Goal: Task Accomplishment & Management: Complete application form

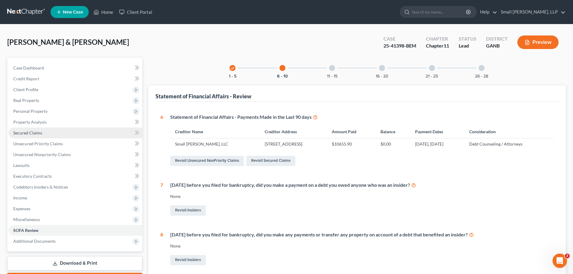
click at [36, 131] on span "Secured Claims" at bounding box center [27, 132] width 29 height 5
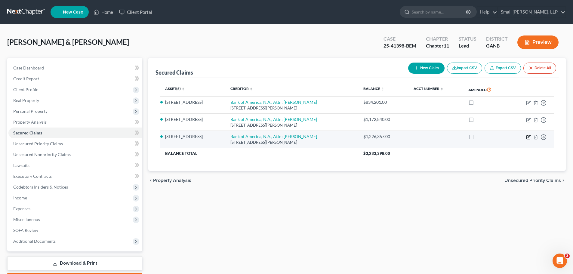
click at [529, 138] on icon "button" at bounding box center [528, 137] width 5 height 5
select select "28"
select select "2"
select select "0"
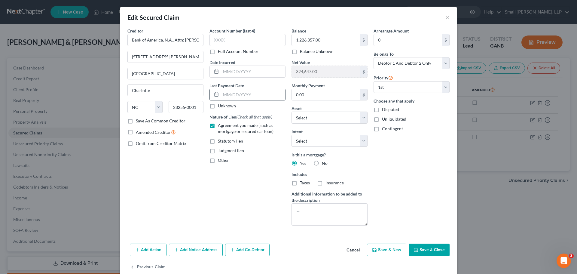
click at [230, 95] on input "text" at bounding box center [253, 94] width 64 height 11
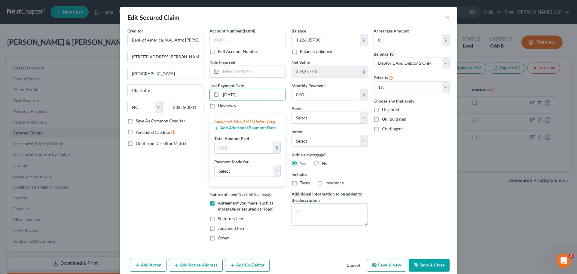
type input "[DATE]"
click at [347, 269] on button "Cancel" at bounding box center [353, 265] width 23 height 12
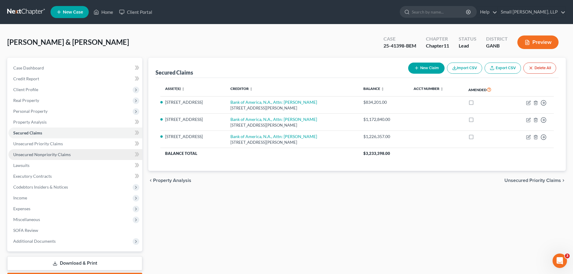
click at [68, 155] on span "Unsecured Nonpriority Claims" at bounding box center [41, 154] width 57 height 5
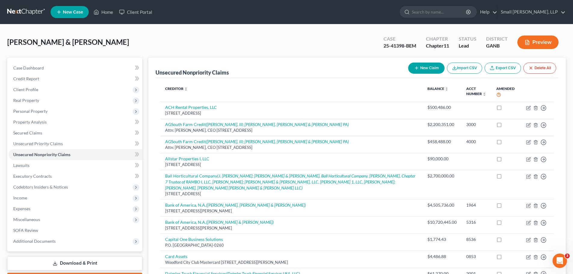
click at [419, 65] on button "New Claim" at bounding box center [426, 68] width 36 height 11
select select "2"
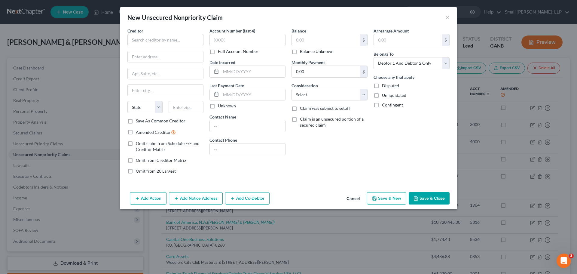
click at [418, 200] on icon "button" at bounding box center [416, 198] width 5 height 5
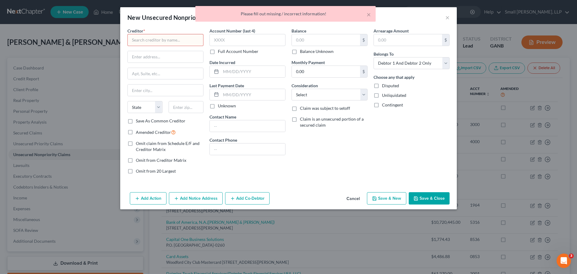
click at [446, 18] on div "× Please fill out missing / incorrect information!" at bounding box center [285, 15] width 577 height 19
click at [367, 15] on button "×" at bounding box center [369, 14] width 4 height 7
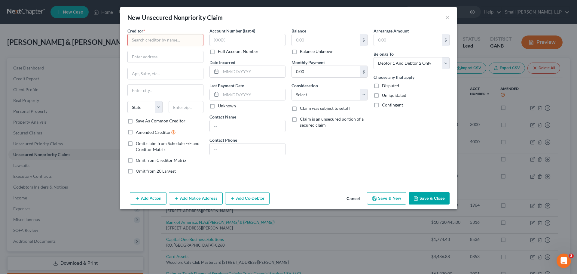
click at [347, 201] on button "Cancel" at bounding box center [353, 199] width 23 height 12
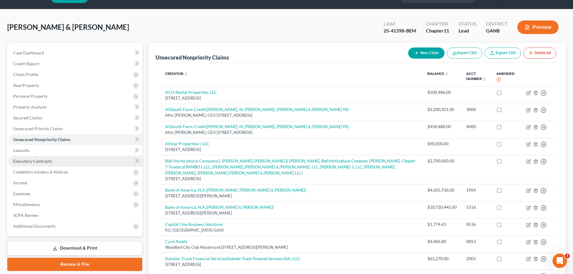
scroll to position [30, 0]
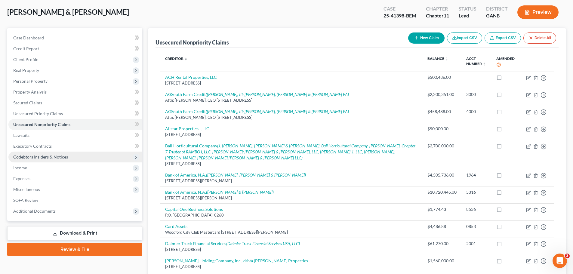
click at [56, 159] on span "Codebtors Insiders & Notices" at bounding box center [40, 156] width 55 height 5
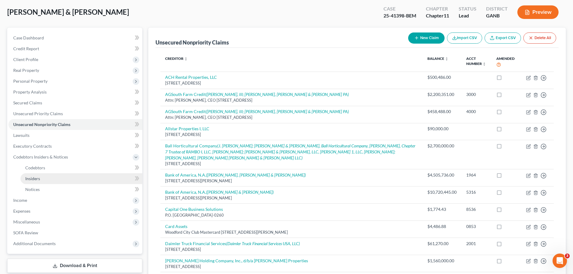
click at [35, 177] on span "Insiders" at bounding box center [32, 178] width 15 height 5
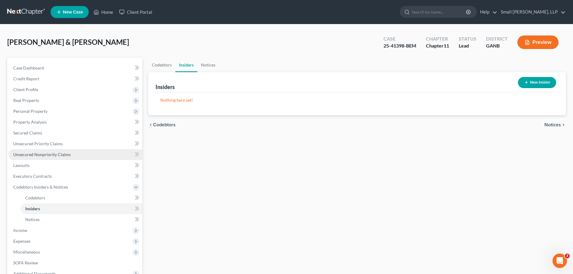
click at [56, 153] on span "Unsecured Nonpriority Claims" at bounding box center [41, 154] width 57 height 5
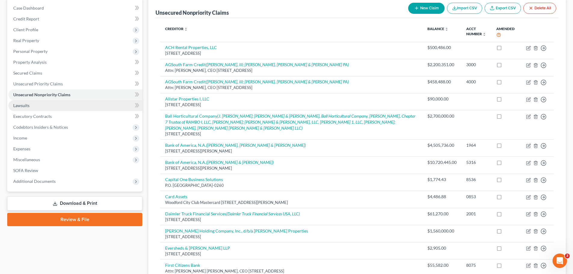
scroll to position [60, 0]
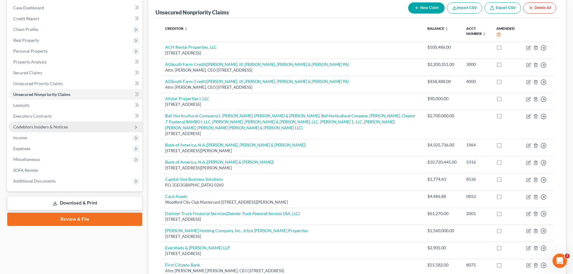
click at [135, 125] on icon at bounding box center [135, 127] width 5 height 5
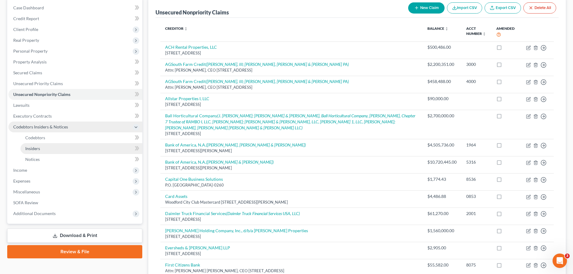
click at [50, 147] on link "Insiders" at bounding box center [81, 148] width 122 height 11
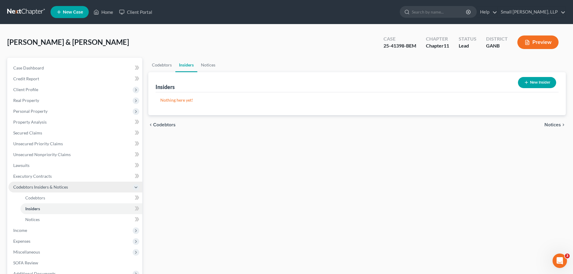
click at [541, 81] on button "New Insider" at bounding box center [537, 82] width 38 height 11
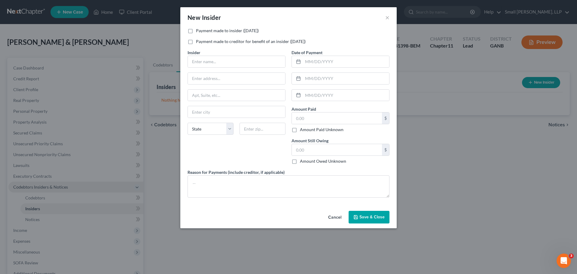
click at [196, 31] on label "Payment made to insider ([DATE])" at bounding box center [227, 31] width 63 height 6
click at [198, 31] on input "Payment made to insider ([DATE])" at bounding box center [200, 30] width 4 height 4
checkbox input "true"
click at [209, 57] on input "text" at bounding box center [236, 61] width 97 height 11
type input "ACH Enterprises"
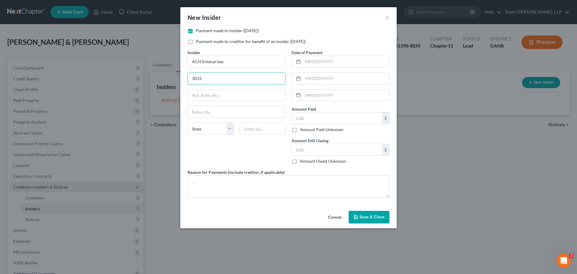
type input "[STREET_ADDRESS]"
click at [221, 95] on input "text" at bounding box center [236, 95] width 97 height 11
type input "Suite 200"
type input "W"
type input "Alpharetta"
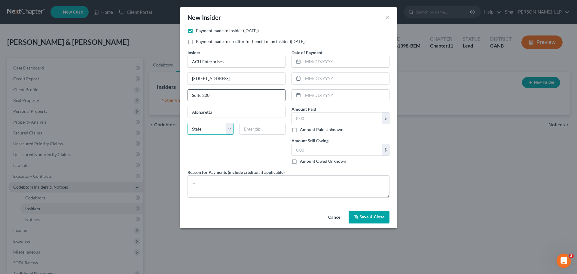
select select "10"
type input "30005"
click at [307, 63] on input "text" at bounding box center [346, 61] width 86 height 11
type input "[DATE]"
click at [321, 75] on input "text" at bounding box center [346, 78] width 86 height 11
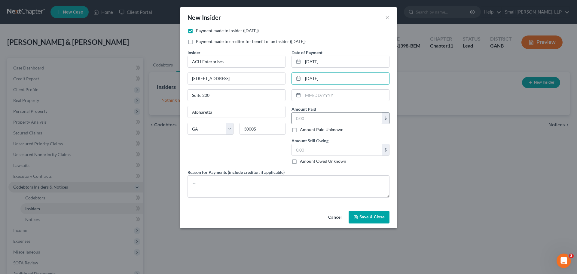
type input "[DATE]"
click at [315, 116] on input "text" at bounding box center [337, 117] width 90 height 11
type input "45,287.58"
click at [267, 186] on textarea at bounding box center [289, 186] width 202 height 22
click at [368, 216] on span "Save & Close" at bounding box center [372, 216] width 25 height 5
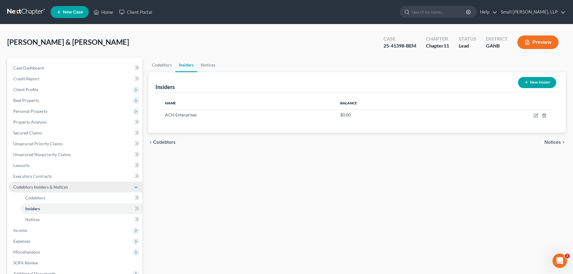
click at [529, 81] on button "New Insider" at bounding box center [537, 82] width 38 height 11
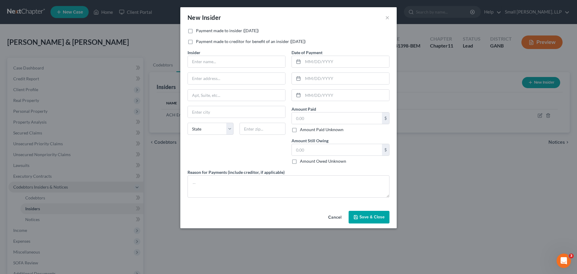
click at [196, 30] on label "Payment made to insider ([DATE])" at bounding box center [227, 31] width 63 height 6
click at [198, 30] on input "Payment made to insider ([DATE])" at bounding box center [200, 30] width 4 height 4
checkbox input "true"
click at [249, 62] on input "text" at bounding box center [236, 61] width 97 height 11
type input "Allstar Farms LLC"
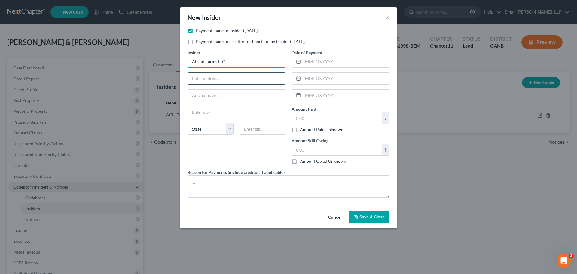
click at [224, 79] on input "text" at bounding box center [236, 78] width 97 height 11
type input "PO Box 209"
click at [222, 110] on input "text" at bounding box center [236, 111] width 97 height 11
type input "Rockmart"
select select "10"
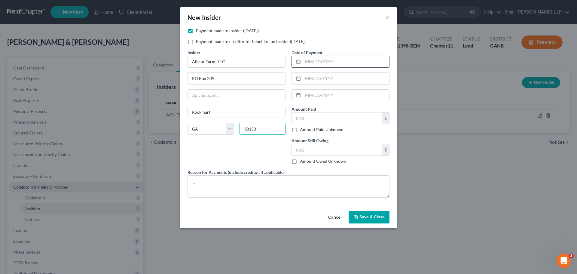
type input "30153"
click at [329, 59] on input "text" at bounding box center [346, 61] width 86 height 11
type input "[DATE]"
click at [319, 117] on input "text" at bounding box center [337, 117] width 90 height 11
type input "8,900"
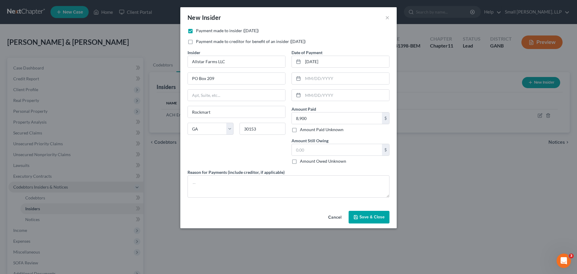
click at [367, 219] on span "Save & Close" at bounding box center [372, 216] width 25 height 5
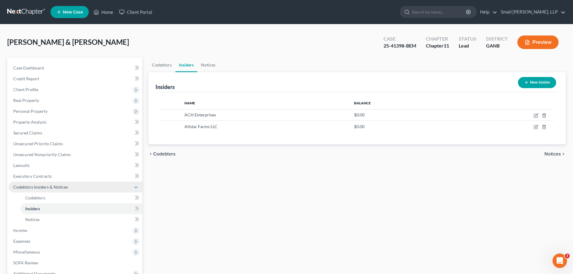
click at [527, 81] on icon "button" at bounding box center [526, 82] width 5 height 5
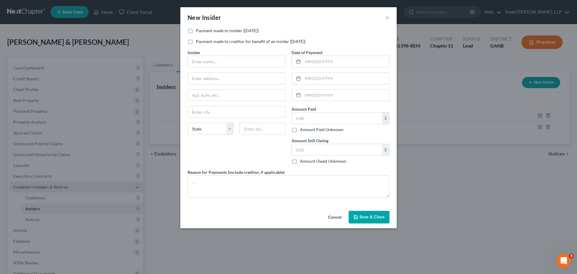
click at [217, 29] on label "Payment made to insider ([DATE])" at bounding box center [227, 31] width 63 height 6
click at [202, 29] on input "Payment made to insider ([DATE])" at bounding box center [200, 30] width 4 height 4
checkbox input "true"
click at [222, 63] on input "text" at bounding box center [236, 61] width 97 height 11
type input "G&A Managers"
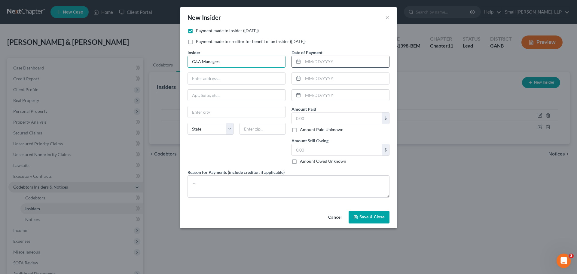
click at [325, 61] on input "text" at bounding box center [346, 61] width 86 height 11
type input "[DATE]"
type input "25,000"
click at [363, 217] on span "Save & Close" at bounding box center [372, 216] width 25 height 5
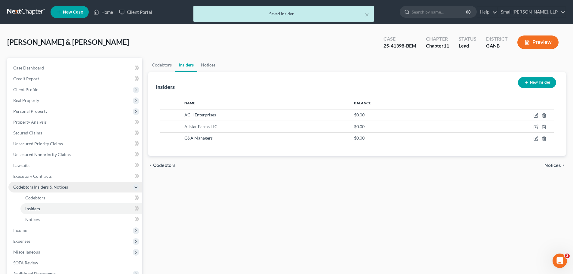
click at [532, 81] on button "New Insider" at bounding box center [537, 82] width 38 height 11
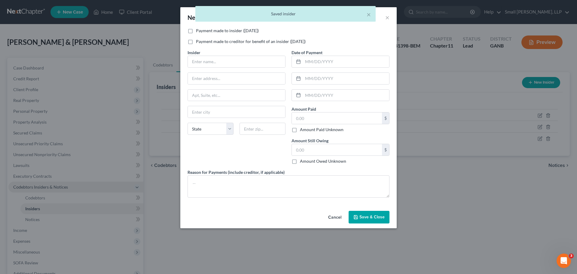
click at [238, 30] on label "Payment made to insider ([DATE])" at bounding box center [227, 31] width 63 height 6
click at [202, 30] on input "Payment made to insider ([DATE])" at bounding box center [200, 30] width 4 height 4
checkbox input "true"
click at [215, 61] on input "text" at bounding box center [236, 61] width 97 height 11
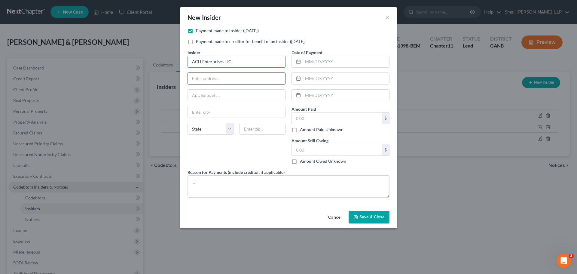
type input "ACH Enterprises LLC"
click at [226, 84] on div at bounding box center [237, 78] width 98 height 12
click at [226, 76] on input "text" at bounding box center [236, 78] width 97 height 11
type input "[STREET_ADDRESS]"
drag, startPoint x: 271, startPoint y: 16, endPoint x: 297, endPoint y: 27, distance: 28.6
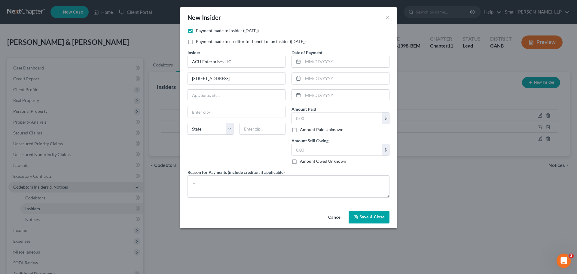
click at [297, 27] on div "New Insider ×" at bounding box center [288, 17] width 216 height 20
click at [222, 94] on input "text" at bounding box center [236, 95] width 97 height 11
type input "Suite 200"
type input "Alp"
drag, startPoint x: 241, startPoint y: 78, endPoint x: 164, endPoint y: 77, distance: 77.0
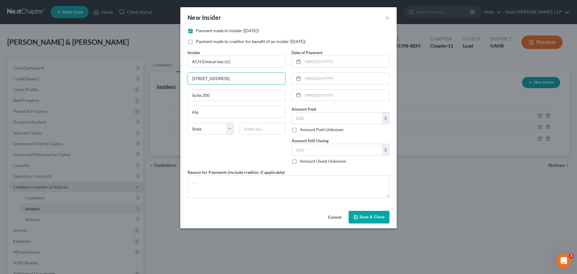
click at [164, 77] on div "New Insider × Payment made to insider ([DATE]) Payment made to creditor for ben…" at bounding box center [288, 137] width 577 height 274
drag, startPoint x: 214, startPoint y: 96, endPoint x: 167, endPoint y: 97, distance: 47.2
click at [167, 97] on div "New Insider × Payment made to insider ([DATE]) Payment made to creditor for ben…" at bounding box center [288, 137] width 577 height 274
drag, startPoint x: 198, startPoint y: 110, endPoint x: 166, endPoint y: 113, distance: 32.0
click at [166, 113] on div "New Insider × Payment made to insider ([DATE]) Payment made to creditor for ben…" at bounding box center [288, 137] width 577 height 274
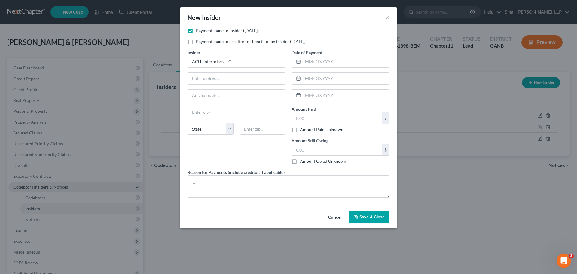
click at [200, 154] on div "Insider * ACH Enterprises LLC State [US_STATE] AK AR AZ CA CO [GEOGRAPHIC_DATA]…" at bounding box center [237, 109] width 104 height 120
click at [313, 61] on input "text" at bounding box center [346, 61] width 86 height 11
type input "[DATE]"
click at [320, 116] on input "text" at bounding box center [337, 117] width 90 height 11
type input "20,000"
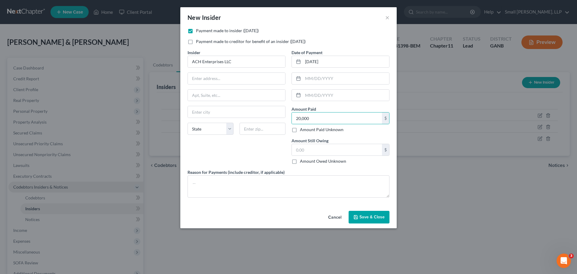
click at [363, 216] on span "Save & Close" at bounding box center [372, 216] width 25 height 5
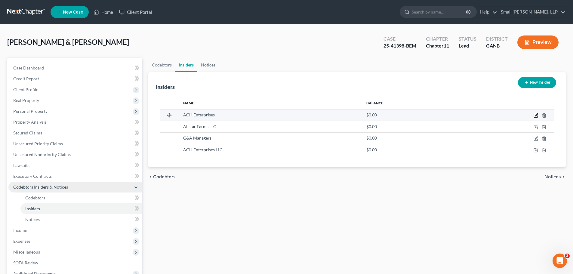
click at [537, 113] on icon "button" at bounding box center [535, 115] width 5 height 5
select select "10"
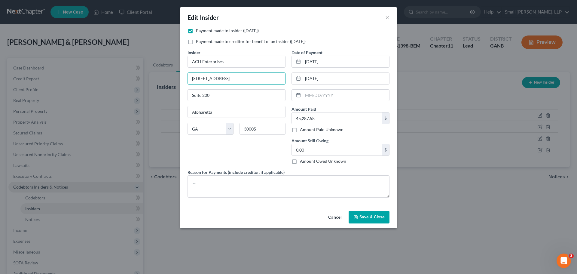
drag, startPoint x: 242, startPoint y: 80, endPoint x: 137, endPoint y: 74, distance: 105.1
click at [137, 74] on div "Edit Insider × Payment made to insider ([DATE]) Payment made to creditor for be…" at bounding box center [288, 137] width 577 height 274
drag, startPoint x: 217, startPoint y: 93, endPoint x: 169, endPoint y: 91, distance: 48.1
click at [169, 91] on div "Edit Insider × Payment made to insider ([DATE]) Payment made to creditor for be…" at bounding box center [288, 137] width 577 height 274
drag, startPoint x: 221, startPoint y: 111, endPoint x: 165, endPoint y: 109, distance: 56.0
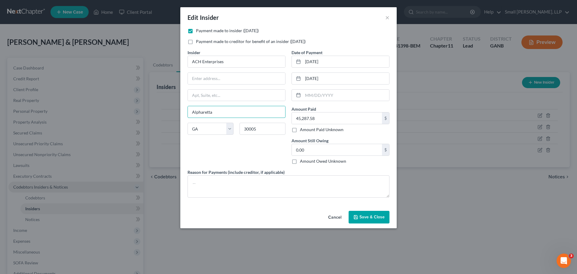
click at [165, 109] on div "Edit Insider × Payment made to insider ([DATE]) Payment made to creditor for be…" at bounding box center [288, 137] width 577 height 274
drag, startPoint x: 203, startPoint y: 127, endPoint x: 180, endPoint y: 127, distance: 22.9
click at [180, 127] on div "Edit Insider × Payment made to insider ([DATE]) Payment made to creditor for be…" at bounding box center [288, 137] width 577 height 274
select select
click at [188, 123] on select "State [US_STATE] AK AR AZ CA CO CT DE DC [GEOGRAPHIC_DATA] [GEOGRAPHIC_DATA] GU…" at bounding box center [211, 129] width 46 height 12
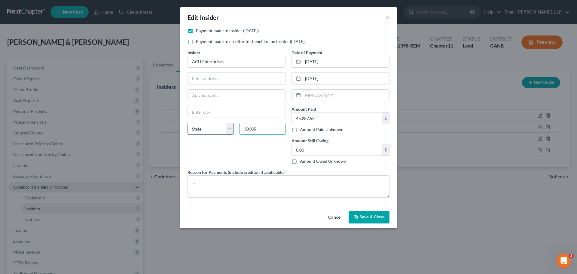
drag, startPoint x: 216, startPoint y: 128, endPoint x: 213, endPoint y: 128, distance: 3.9
click at [213, 128] on div "State [US_STATE] AK AR AZ CA CO CT DE DC [GEOGRAPHIC_DATA] [GEOGRAPHIC_DATA] GU…" at bounding box center [237, 131] width 104 height 17
click at [240, 154] on div "Insider * ACH Enterprises State [US_STATE] AK AR AZ CA CO CT DE DC [GEOGRAPHIC_…" at bounding box center [237, 109] width 104 height 120
click at [312, 95] on input "text" at bounding box center [346, 95] width 86 height 11
type input "[DATE]"
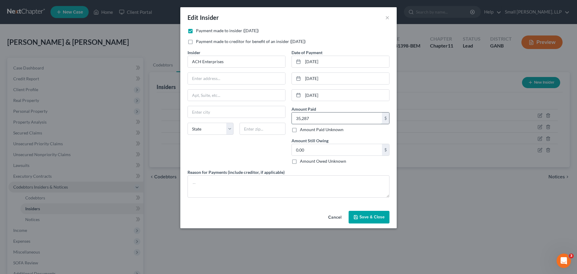
click at [332, 119] on input "35,287" at bounding box center [337, 117] width 90 height 11
drag, startPoint x: 297, startPoint y: 118, endPoint x: 302, endPoint y: 118, distance: 4.5
click at [298, 118] on input "35,287.58" at bounding box center [337, 117] width 90 height 11
type input "65,287.58"
click at [365, 215] on span "Save & Close" at bounding box center [372, 216] width 25 height 5
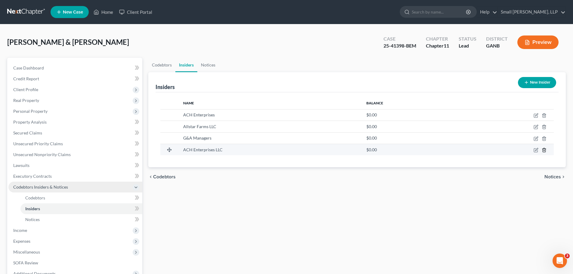
click at [544, 149] on icon "button" at bounding box center [543, 150] width 5 height 5
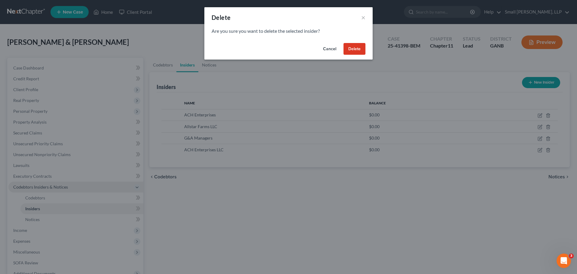
click at [355, 46] on button "Delete" at bounding box center [355, 49] width 22 height 12
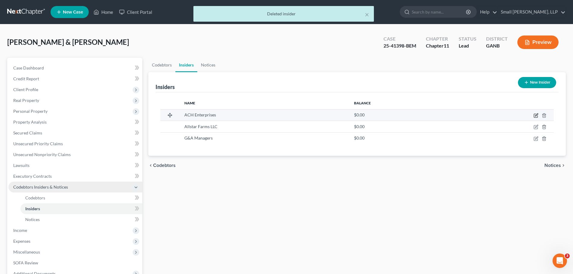
click at [536, 114] on icon "button" at bounding box center [536, 114] width 3 height 3
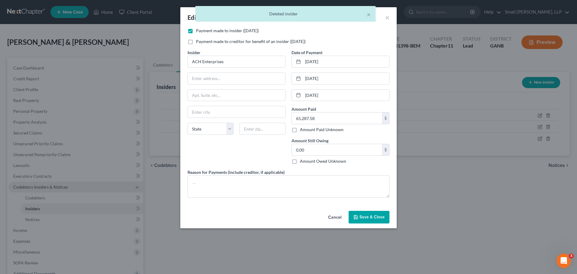
click at [375, 212] on button "Save & Close" at bounding box center [369, 217] width 41 height 13
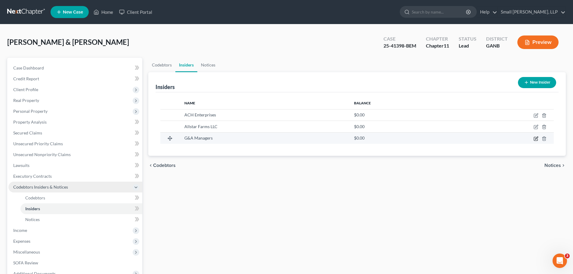
click at [537, 139] on icon "button" at bounding box center [535, 138] width 5 height 5
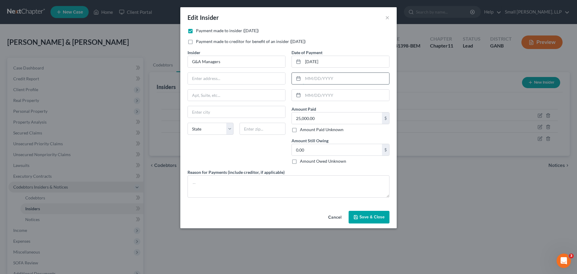
click at [335, 80] on input "text" at bounding box center [346, 78] width 86 height 11
type input "[DATE]"
type input "135,000"
click at [369, 215] on span "Save & Close" at bounding box center [372, 216] width 25 height 5
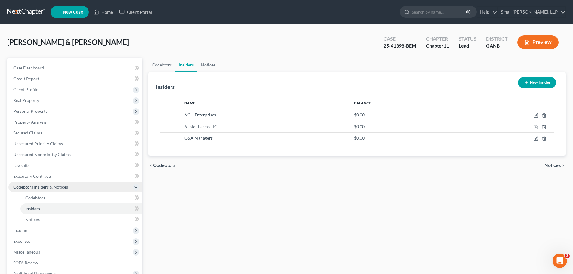
click at [527, 81] on icon "button" at bounding box center [526, 82] width 5 height 5
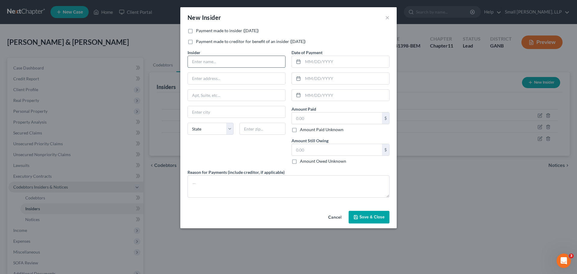
click at [215, 57] on input "text" at bounding box center [236, 61] width 97 height 11
type input "Allstar Farms LLC"
click at [317, 61] on input "text" at bounding box center [346, 61] width 86 height 11
type input "[DATE]"
click at [299, 118] on input "text" at bounding box center [337, 117] width 90 height 11
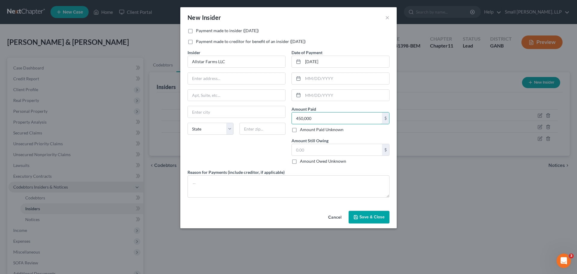
type input "450,000"
click at [372, 217] on span "Save & Close" at bounding box center [372, 216] width 25 height 5
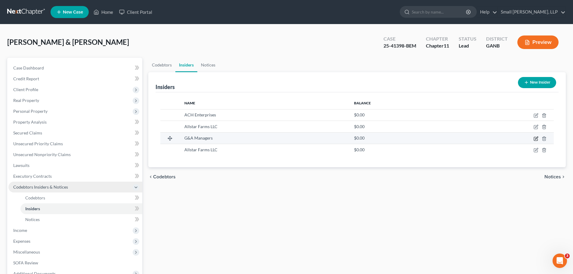
click at [536, 139] on icon "button" at bounding box center [535, 138] width 5 height 5
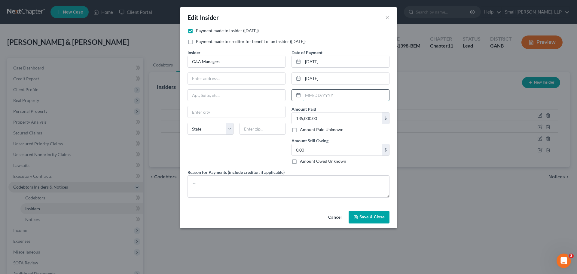
click at [329, 97] on input "text" at bounding box center [346, 95] width 86 height 11
type input "[DATE]"
type input "207,000"
click at [378, 217] on span "Save & Close" at bounding box center [372, 216] width 25 height 5
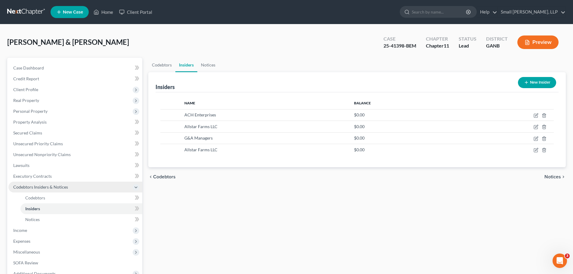
click at [538, 84] on button "New Insider" at bounding box center [537, 82] width 38 height 11
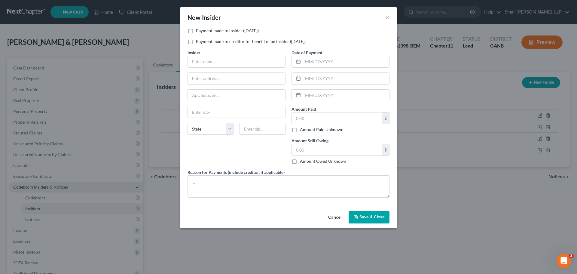
click at [218, 31] on label "Payment made to insider ([DATE])" at bounding box center [227, 31] width 63 height 6
click at [202, 31] on input "Payment made to insider ([DATE])" at bounding box center [200, 30] width 4 height 4
checkbox input "true"
click at [219, 61] on input "text" at bounding box center [236, 61] width 97 height 11
type input "Allstar Enterprises LLC"
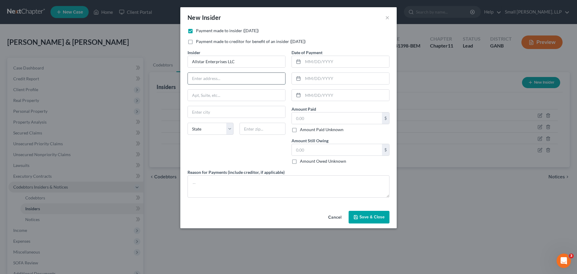
click at [230, 79] on input "text" at bounding box center [236, 78] width 97 height 11
type input "[STREET_ADDRESS]"
click at [227, 100] on input "text" at bounding box center [236, 95] width 97 height 11
type input "Suite 200"
type input "Alpharetta"
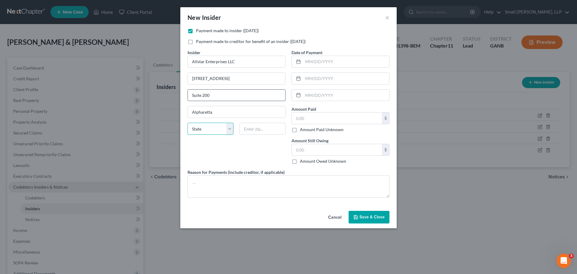
select select "10"
type input "30005"
click at [307, 60] on input "text" at bounding box center [346, 61] width 86 height 11
type input "[DATE]"
type input "165,000"
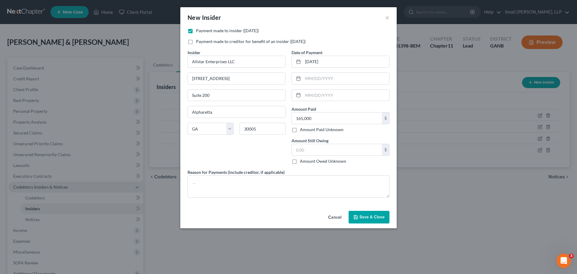
click at [363, 216] on span "Save & Close" at bounding box center [372, 216] width 25 height 5
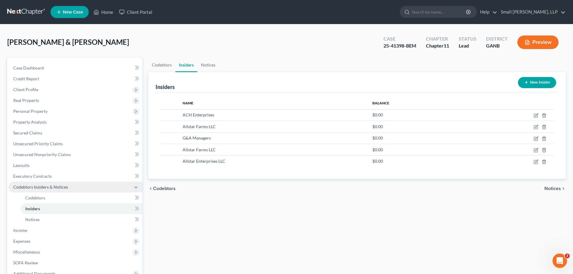
click at [539, 83] on button "New Insider" at bounding box center [537, 82] width 38 height 11
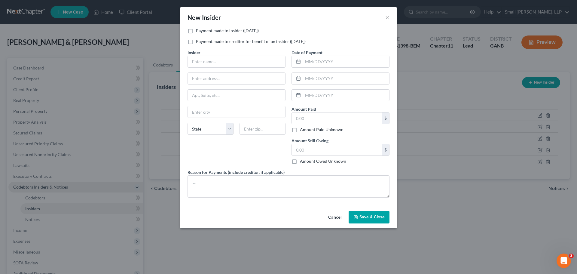
click at [207, 28] on label "Payment made to insider ([DATE])" at bounding box center [227, 31] width 63 height 6
click at [202, 28] on input "Payment made to insider ([DATE])" at bounding box center [200, 30] width 4 height 4
checkbox input "true"
click at [212, 60] on input "text" at bounding box center [236, 61] width 97 height 11
type input "RAMBO 1, LLC"
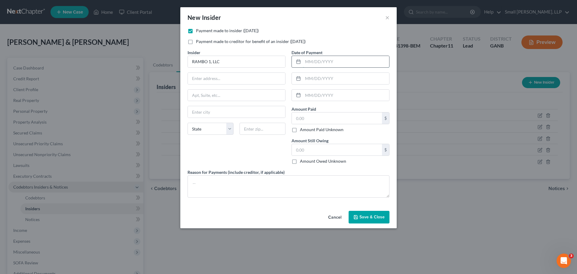
click at [310, 62] on input "text" at bounding box center [346, 61] width 86 height 11
type input "[DATE]"
type input "100,000"
click at [373, 216] on span "Save & Close" at bounding box center [372, 216] width 25 height 5
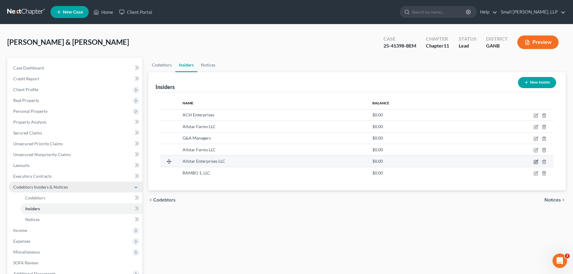
click at [534, 161] on icon "button" at bounding box center [535, 161] width 5 height 5
select select "10"
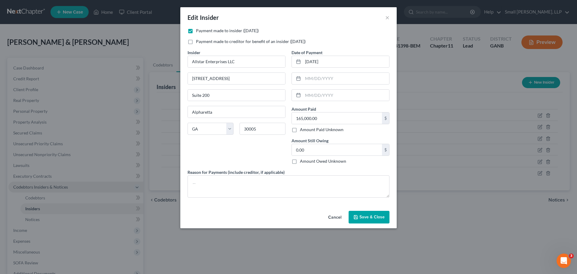
click at [379, 218] on span "Save & Close" at bounding box center [372, 216] width 25 height 5
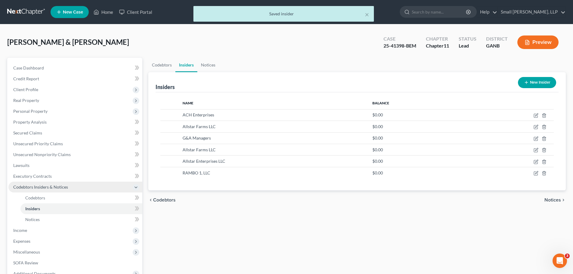
click at [542, 84] on button "New Insider" at bounding box center [537, 82] width 38 height 11
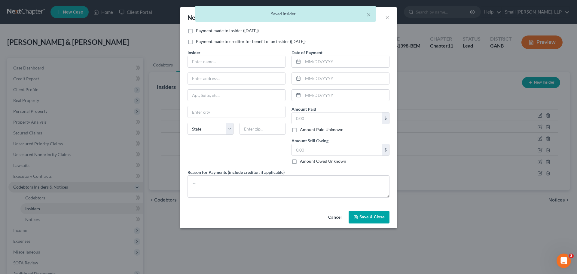
click at [218, 30] on label "Payment made to insider ([DATE])" at bounding box center [227, 31] width 63 height 6
click at [202, 30] on input "Payment made to insider ([DATE])" at bounding box center [200, 30] width 4 height 4
checkbox input "true"
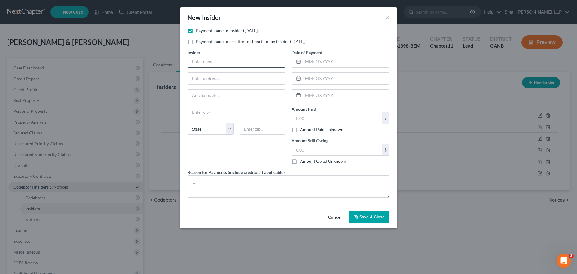
click at [208, 66] on input "text" at bounding box center [236, 61] width 97 height 11
type input "Allstar Properties 1, LLC"
type input "PO Box 209"
click at [216, 112] on input "text" at bounding box center [236, 111] width 97 height 11
type input "Rockmart"
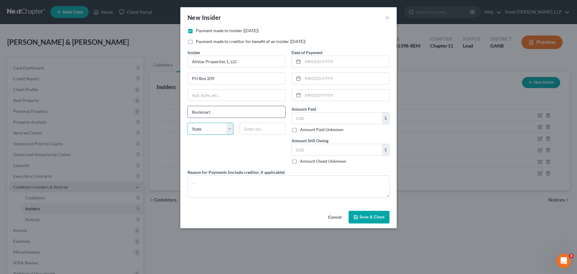
select select "10"
type input "30153"
click at [322, 60] on input "text" at bounding box center [346, 61] width 86 height 11
type input "[DATE]"
click at [307, 119] on input "text" at bounding box center [337, 117] width 90 height 11
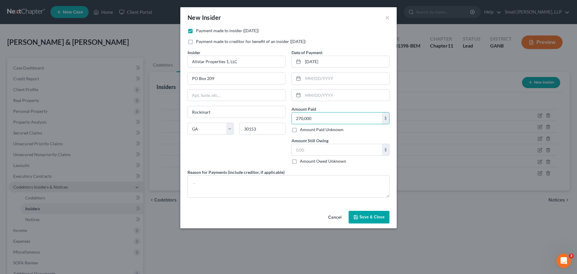
type input "270,000"
click at [366, 214] on button "Save & Close" at bounding box center [369, 217] width 41 height 13
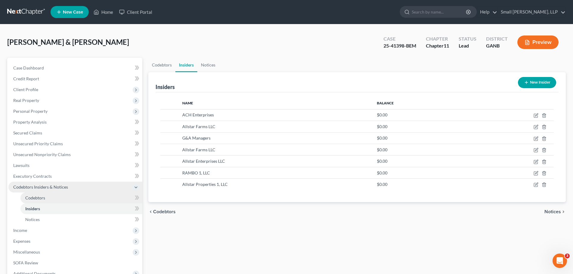
click at [39, 195] on span "Codebtors" at bounding box center [35, 197] width 20 height 5
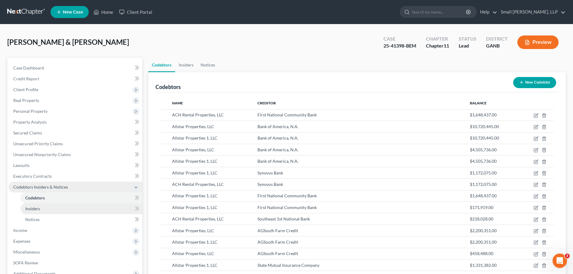
click at [38, 210] on span "Insiders" at bounding box center [32, 208] width 15 height 5
